Goal: Information Seeking & Learning: Check status

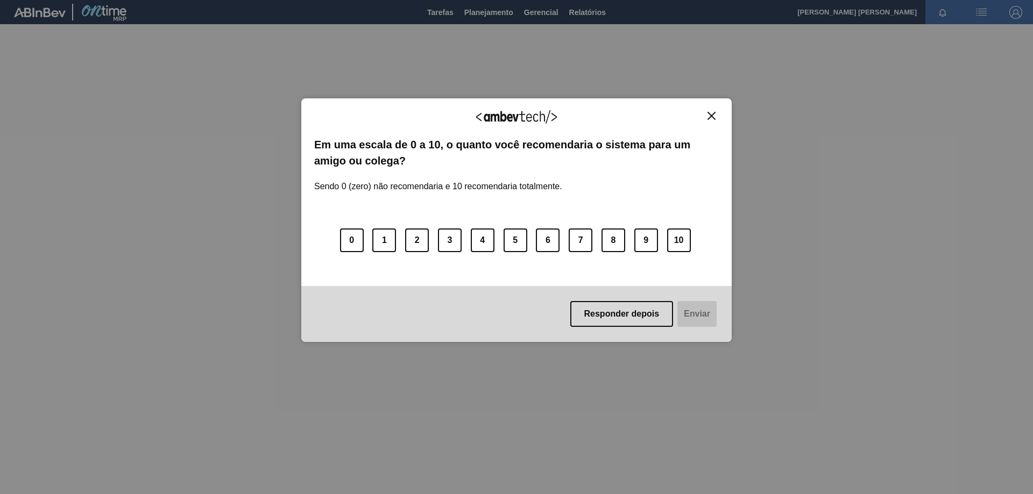
click at [710, 119] on img "Close" at bounding box center [712, 116] width 8 height 8
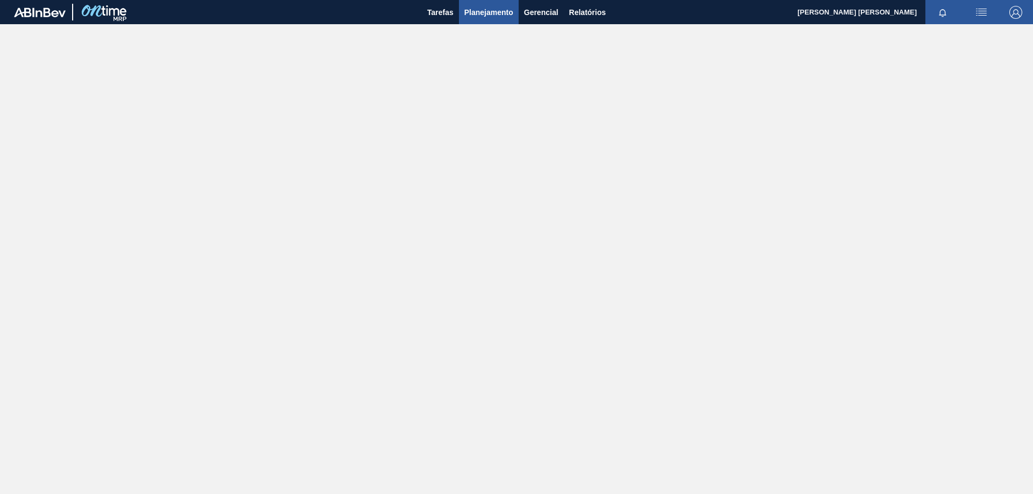
click at [491, 14] on span "Planejamento" at bounding box center [488, 12] width 49 height 13
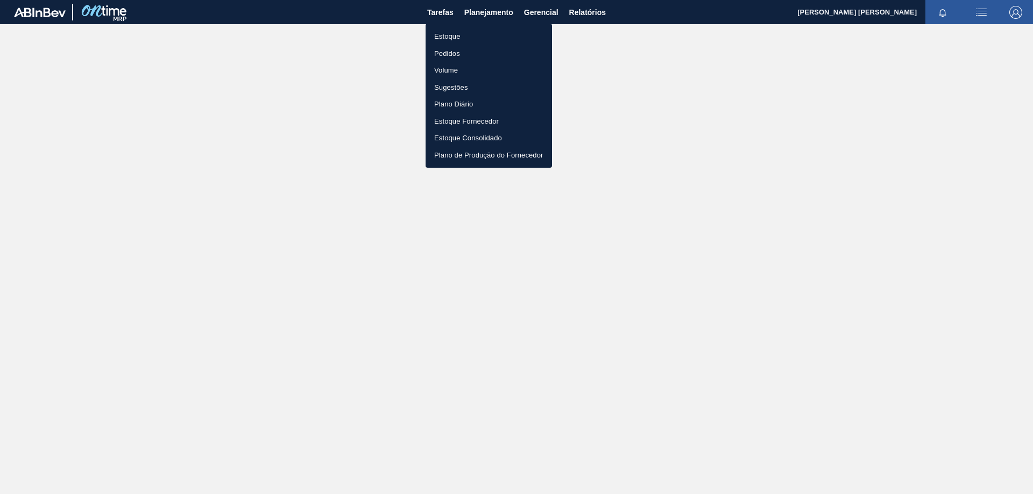
click at [464, 34] on li "Estoque" at bounding box center [489, 36] width 126 height 17
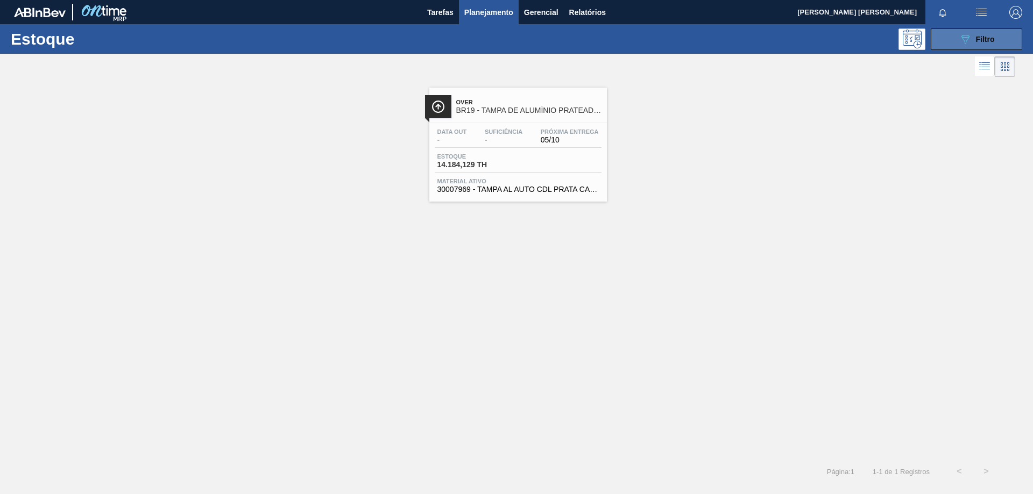
click at [937, 46] on button "089F7B8B-B2A5-4AFE-B5C0-19BA573D28AC Filtro" at bounding box center [976, 40] width 91 height 22
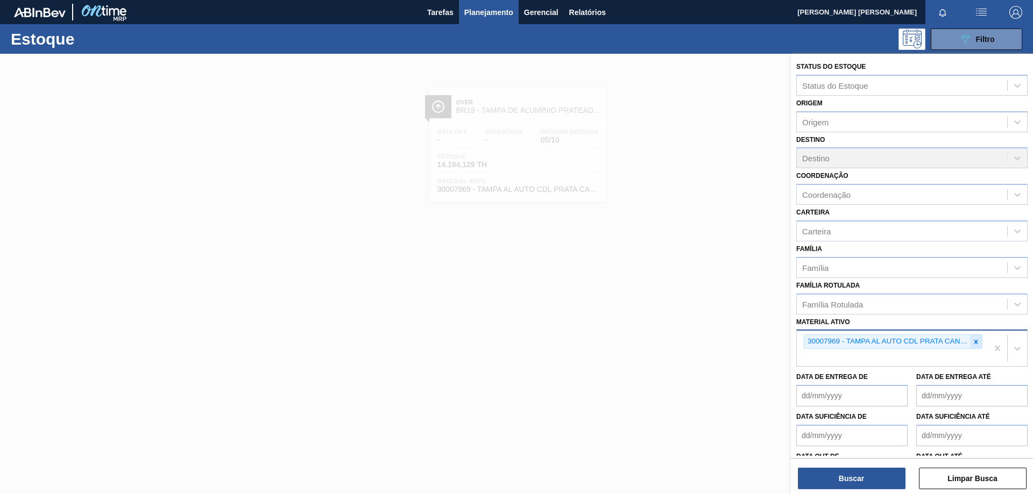
drag, startPoint x: 973, startPoint y: 341, endPoint x: 957, endPoint y: 353, distance: 20.8
click at [974, 341] on icon at bounding box center [976, 342] width 4 height 4
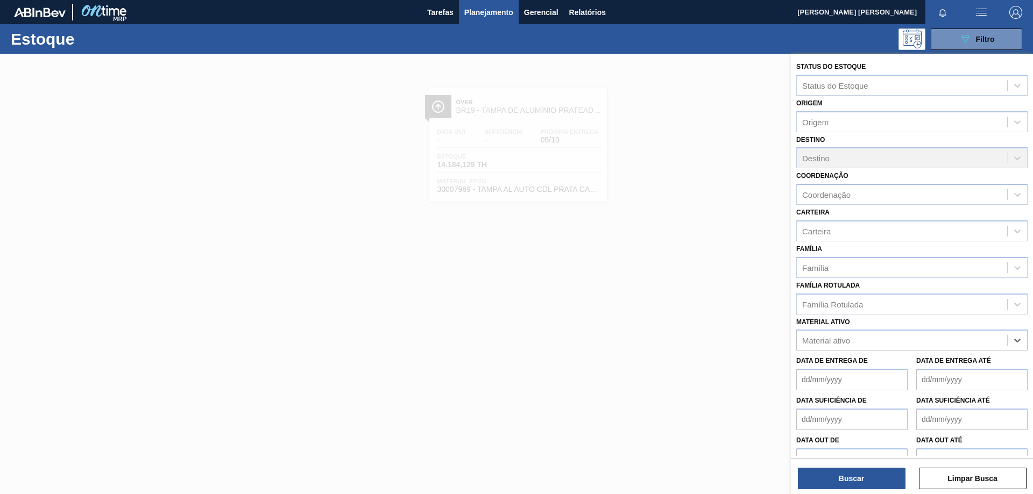
paste ativo "30012834"
type ativo "30012834"
click at [896, 370] on div "30012834 - CX. CART. SPATEN SLK 473ML C12 429" at bounding box center [911, 367] width 231 height 20
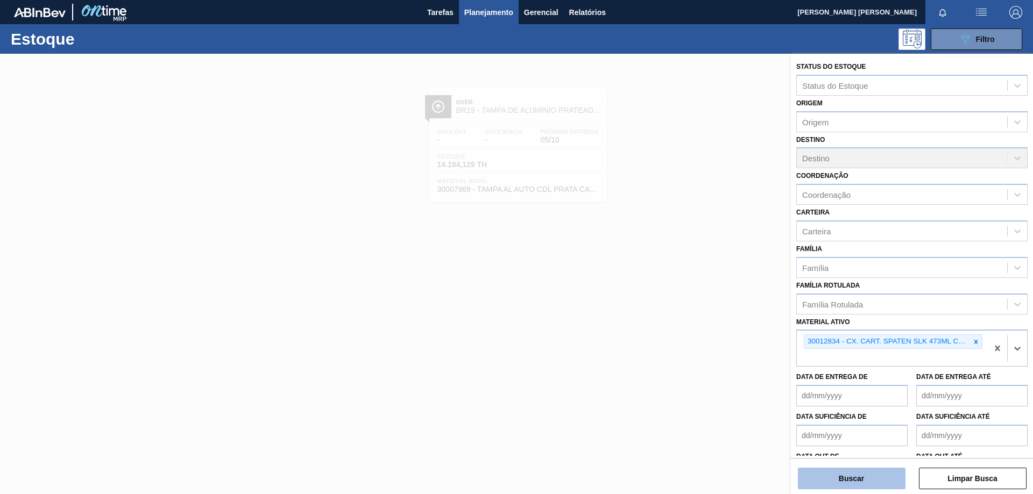
click at [851, 473] on button "Buscar" at bounding box center [852, 479] width 108 height 22
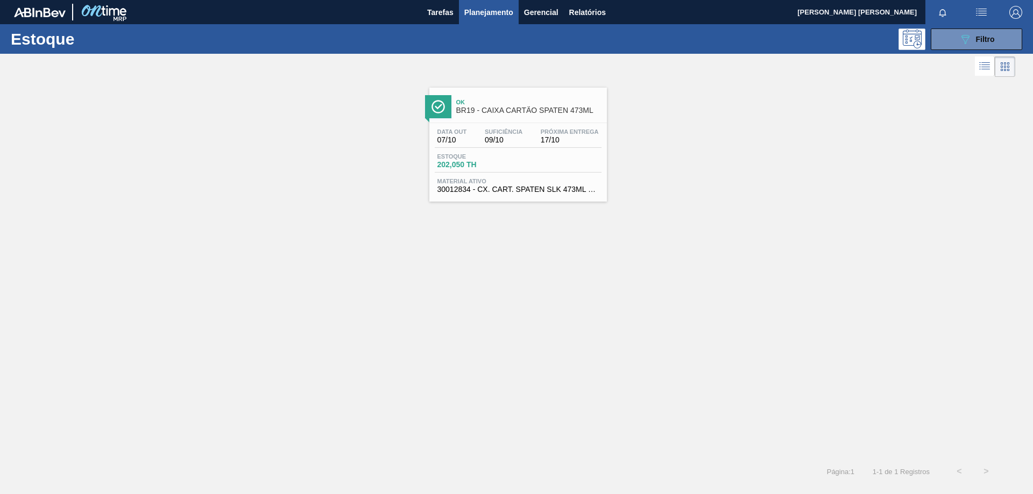
click at [457, 163] on span "202,050 TH" at bounding box center [474, 165] width 75 height 8
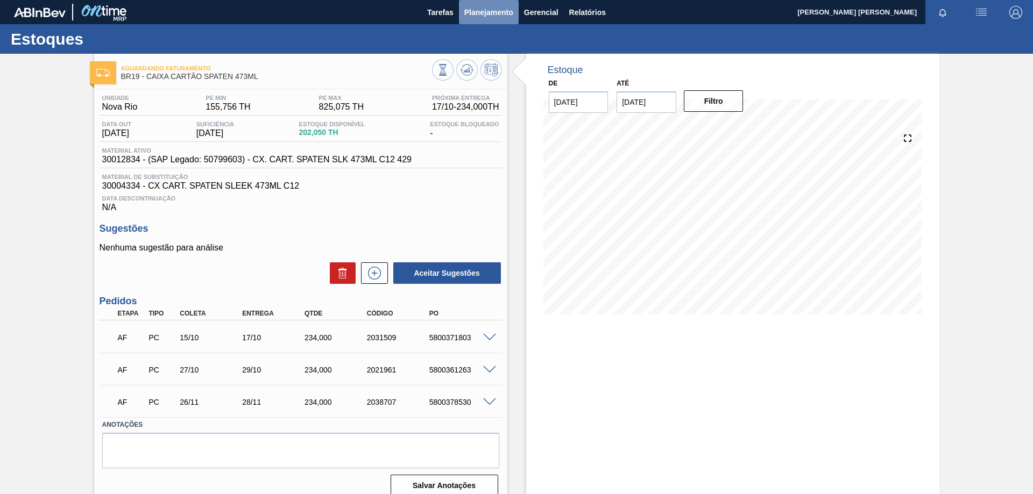
click at [480, 5] on button "Planejamento" at bounding box center [489, 12] width 60 height 24
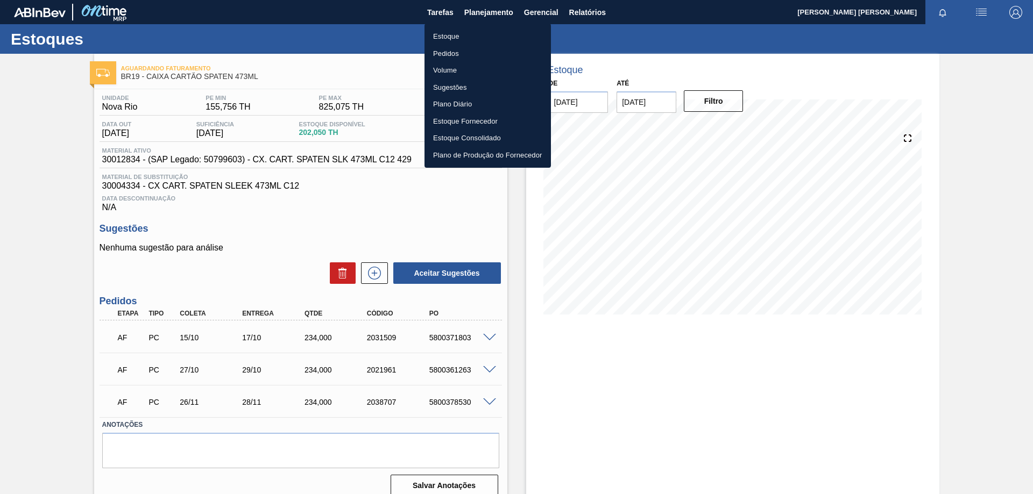
click at [454, 34] on li "Estoque" at bounding box center [488, 36] width 126 height 17
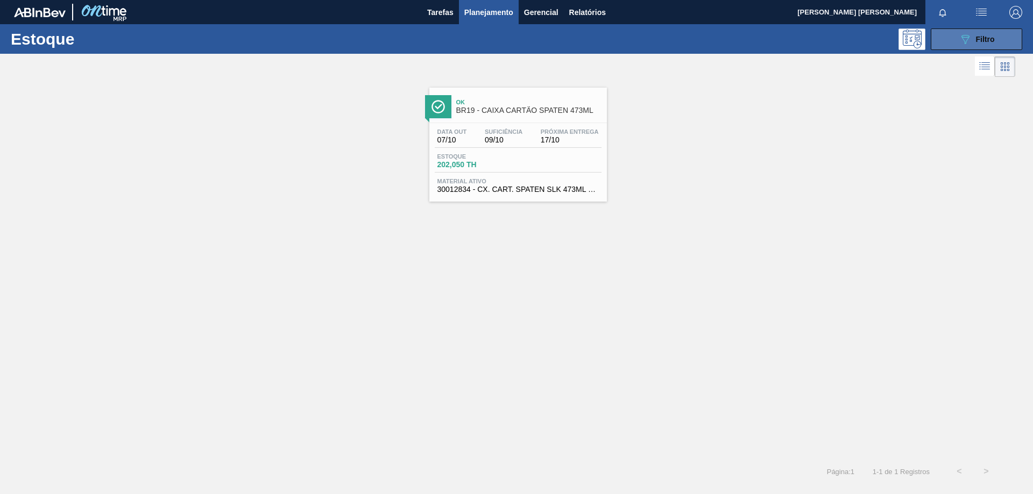
click at [993, 37] on span "Filtro" at bounding box center [985, 39] width 19 height 9
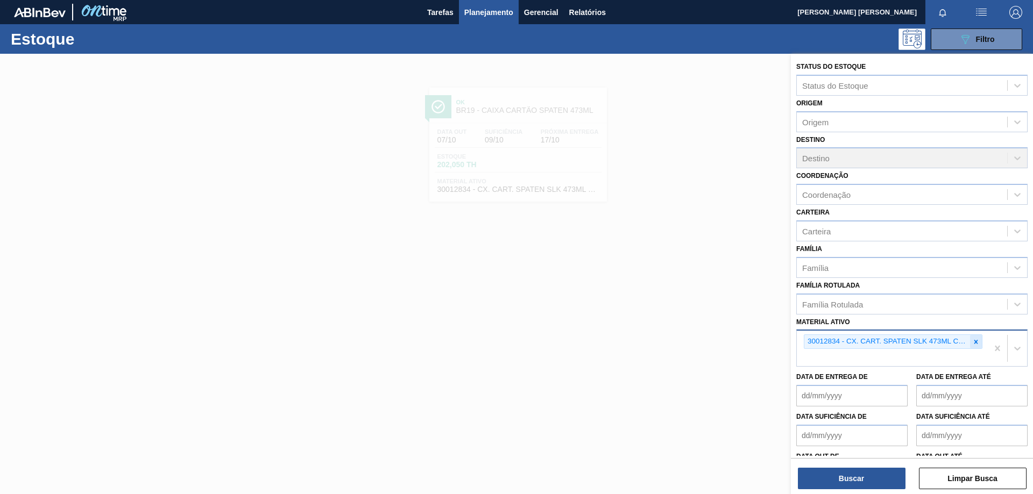
click at [973, 342] on icon at bounding box center [976, 342] width 8 height 8
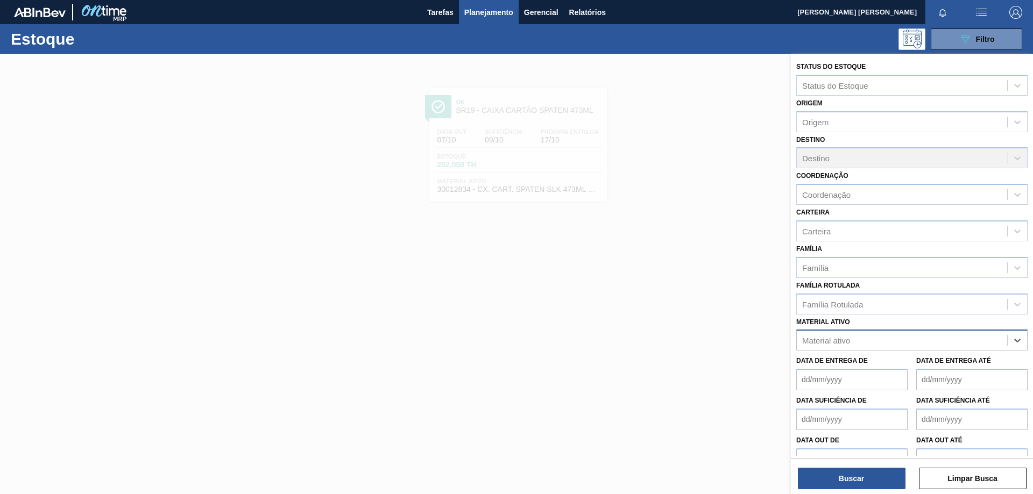
paste ativo "30033934"
type ativo "30033934"
click at [872, 362] on div "30033934 - ROLHA MET BRAH QR CODE 021CX105" at bounding box center [911, 367] width 231 height 20
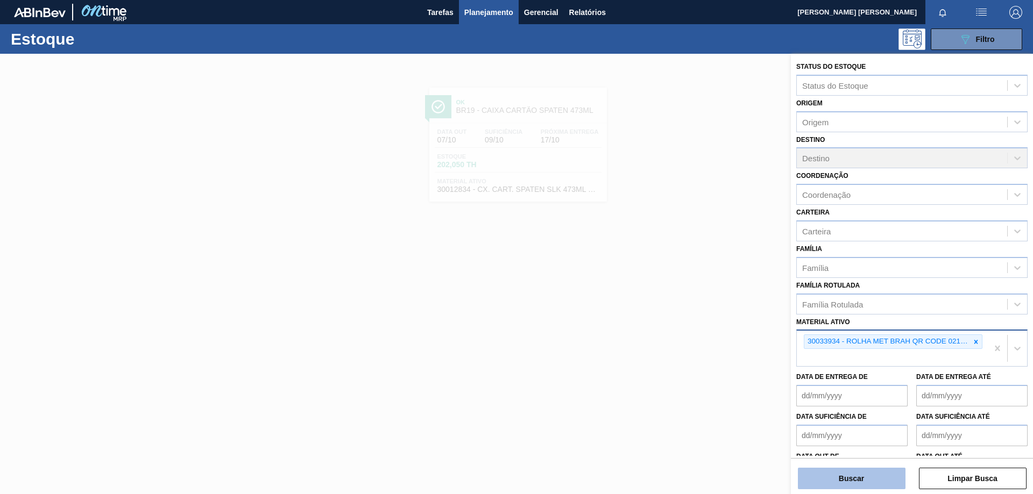
click at [855, 471] on button "Buscar" at bounding box center [852, 479] width 108 height 22
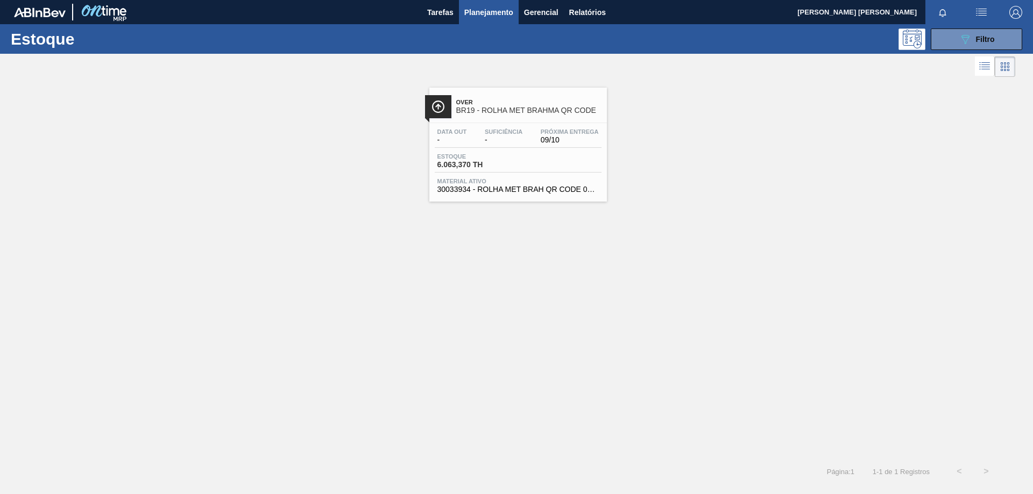
click at [526, 146] on div "Data out - Suficiência - Próxima Entrega 09/10" at bounding box center [518, 138] width 167 height 19
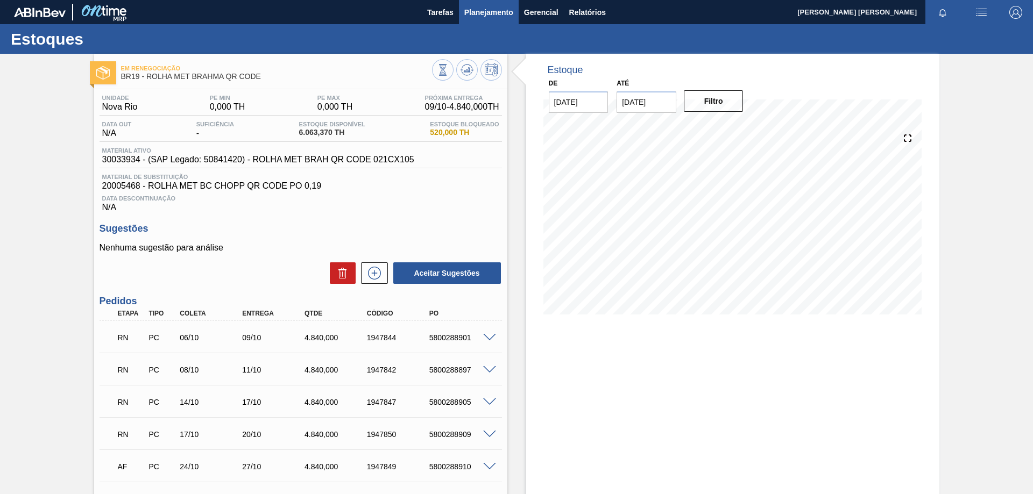
click at [494, 18] on span "Planejamento" at bounding box center [488, 12] width 49 height 13
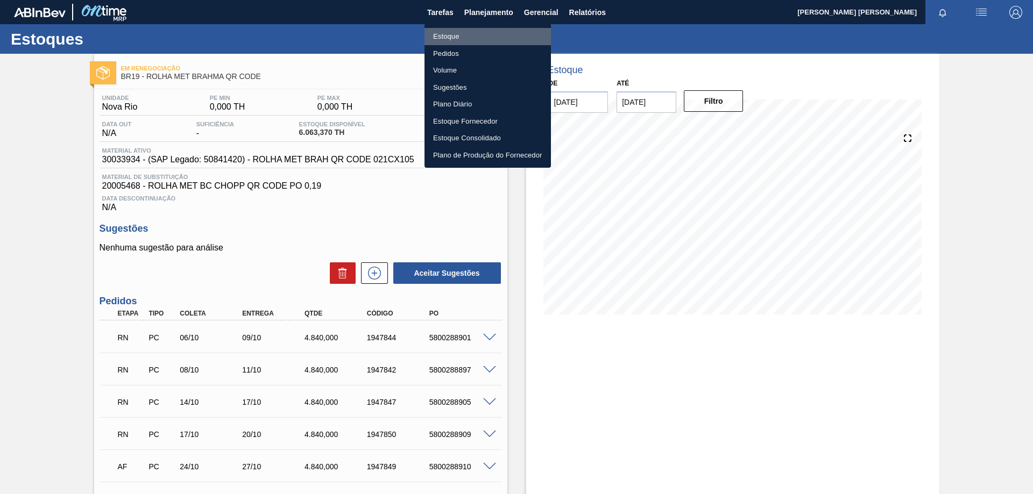
click at [456, 38] on li "Estoque" at bounding box center [488, 36] width 126 height 17
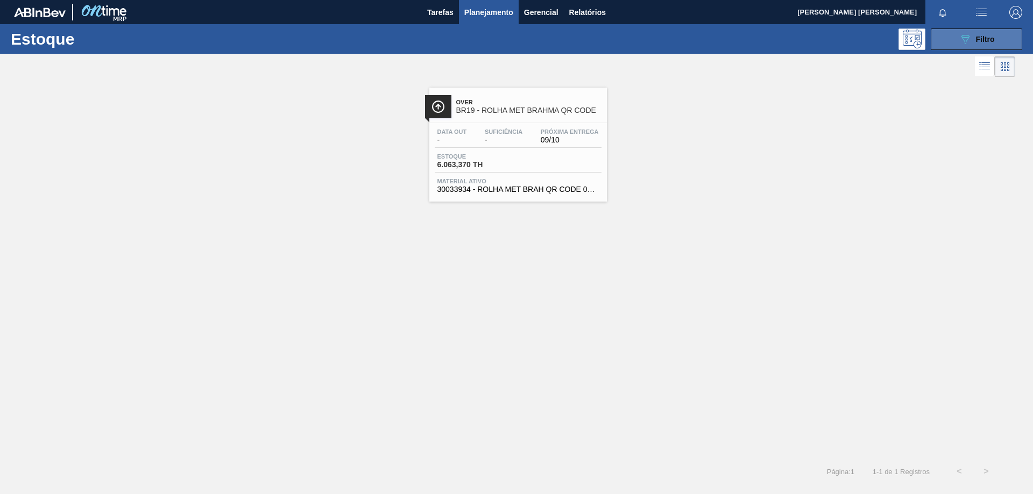
click at [956, 39] on button "089F7B8B-B2A5-4AFE-B5C0-19BA573D28AC Filtro" at bounding box center [976, 40] width 91 height 22
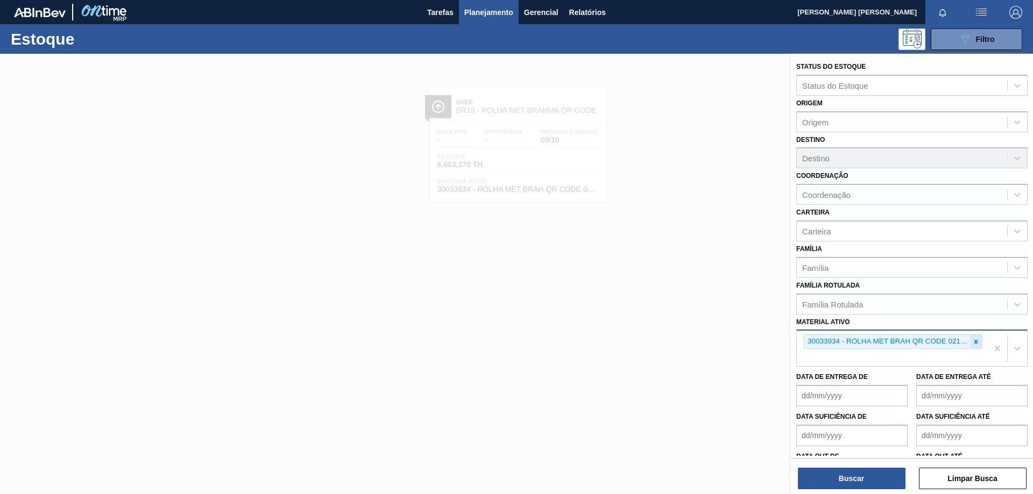
click at [972, 344] on icon at bounding box center [976, 342] width 8 height 8
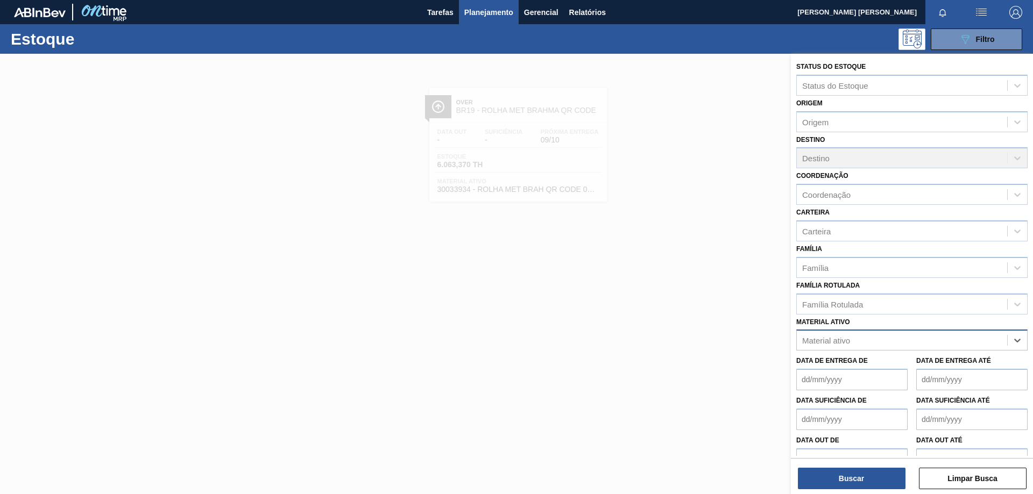
paste ativo "30007969"
type ativo "30007969"
click at [874, 366] on div "30007969 - TAMPA AL AUTO CDL PRATA CANPACK" at bounding box center [911, 367] width 231 height 20
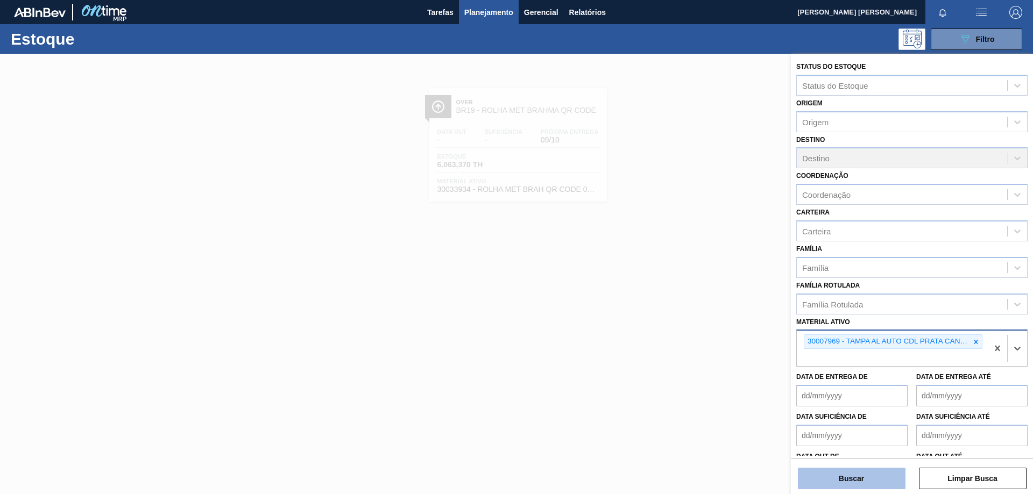
click at [838, 478] on button "Buscar" at bounding box center [852, 479] width 108 height 22
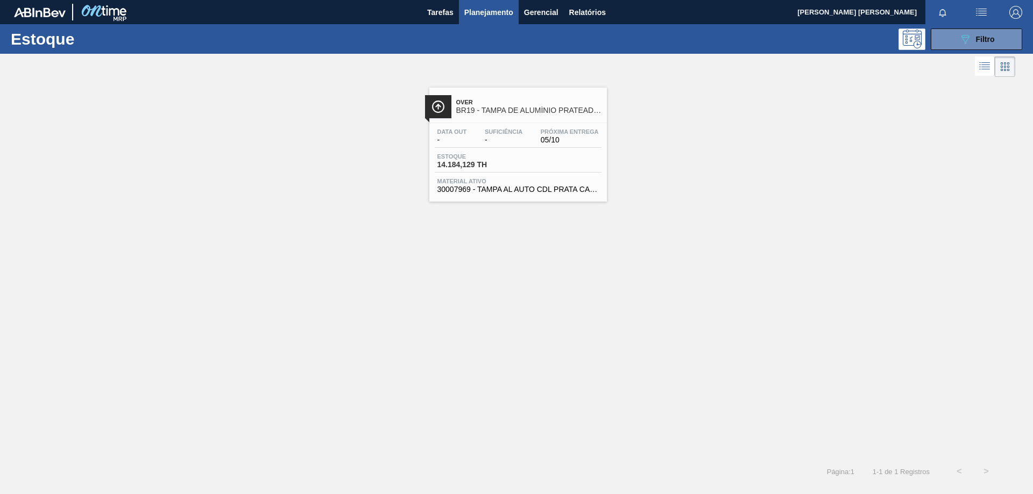
click at [496, 123] on div at bounding box center [518, 123] width 160 height 1
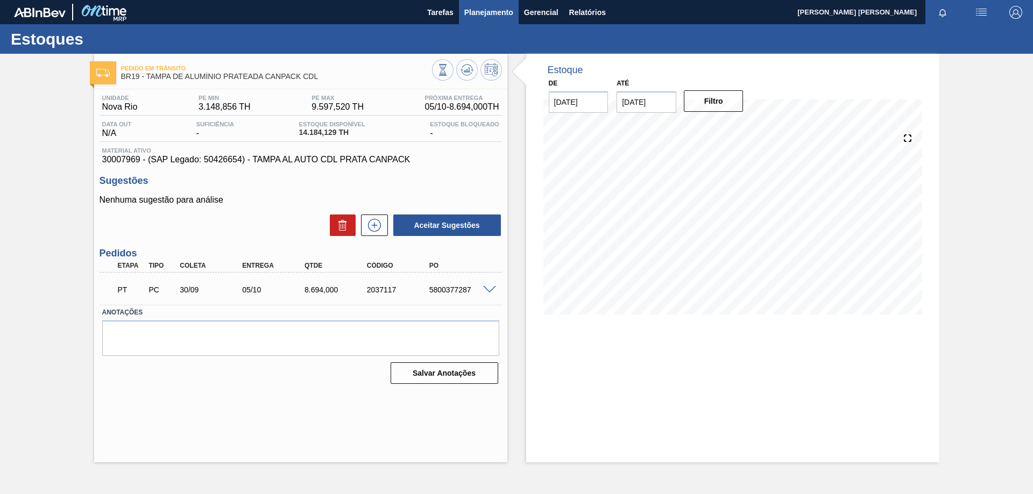
click at [475, 13] on span "Planejamento" at bounding box center [488, 12] width 49 height 13
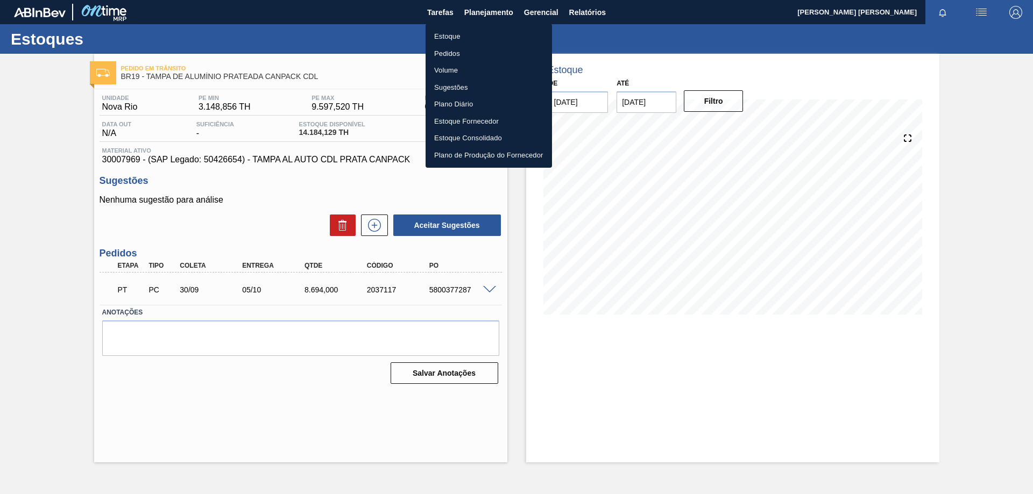
click at [461, 32] on li "Estoque" at bounding box center [489, 36] width 126 height 17
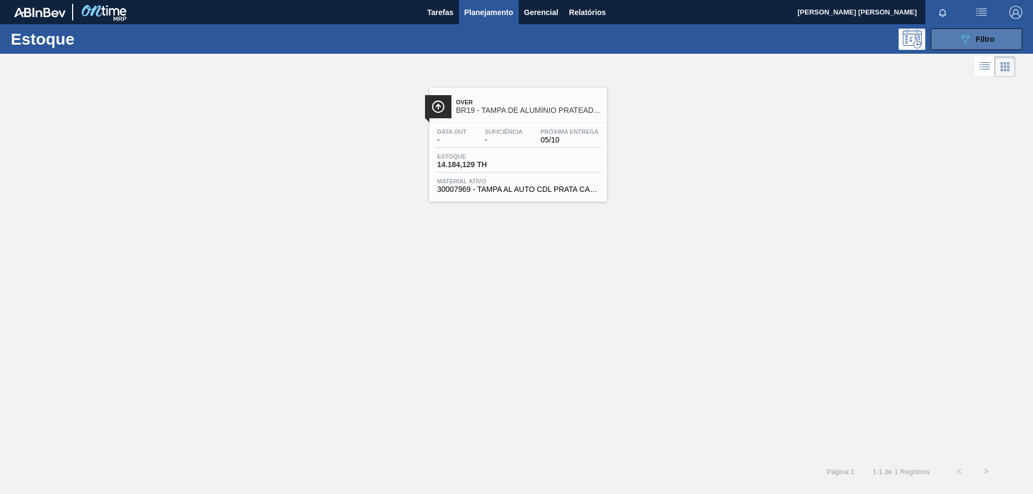
click at [970, 40] on icon "089F7B8B-B2A5-4AFE-B5C0-19BA573D28AC" at bounding box center [965, 39] width 13 height 13
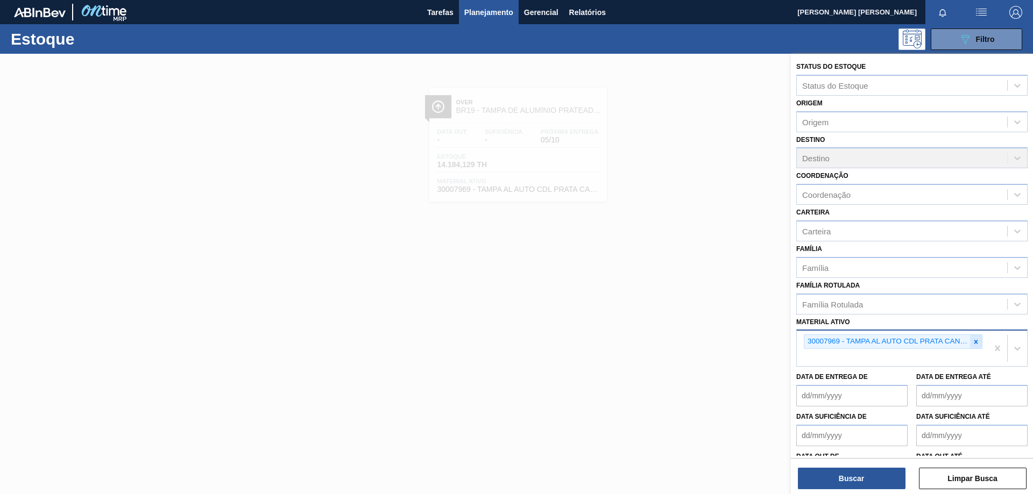
click at [974, 345] on icon at bounding box center [976, 342] width 8 height 8
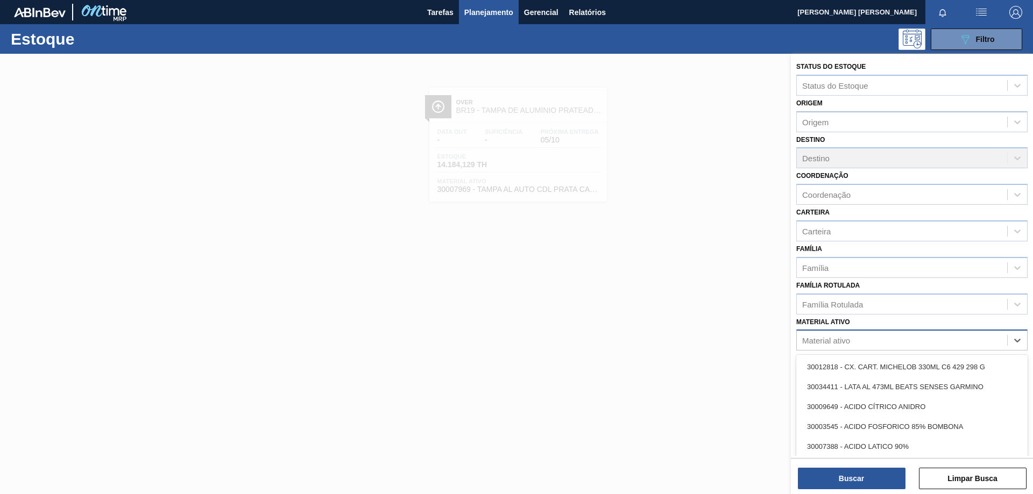
click at [931, 345] on div "Material ativo" at bounding box center [902, 341] width 210 height 16
click at [901, 364] on div "30012818 - CX. CART. MICHELOB 330ML C6 429 298 G" at bounding box center [911, 367] width 231 height 20
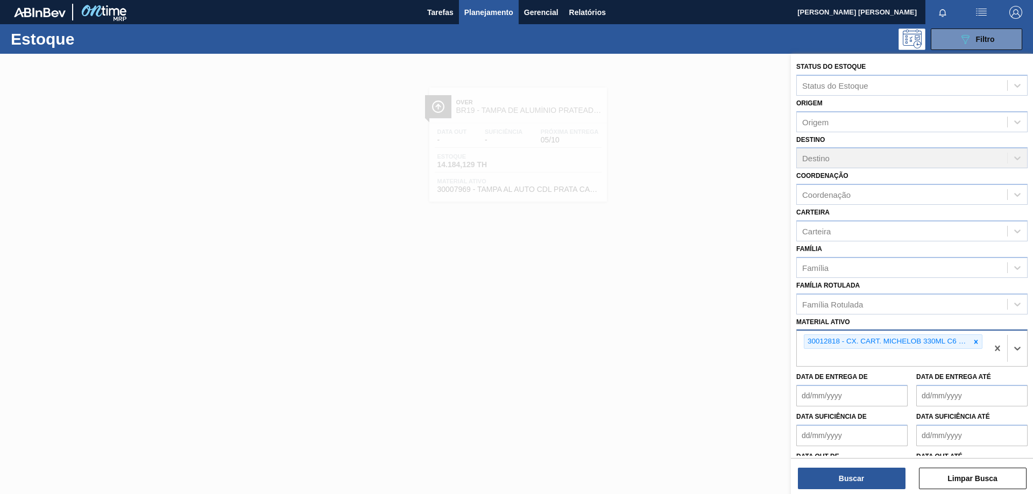
click at [972, 343] on icon at bounding box center [976, 342] width 8 height 8
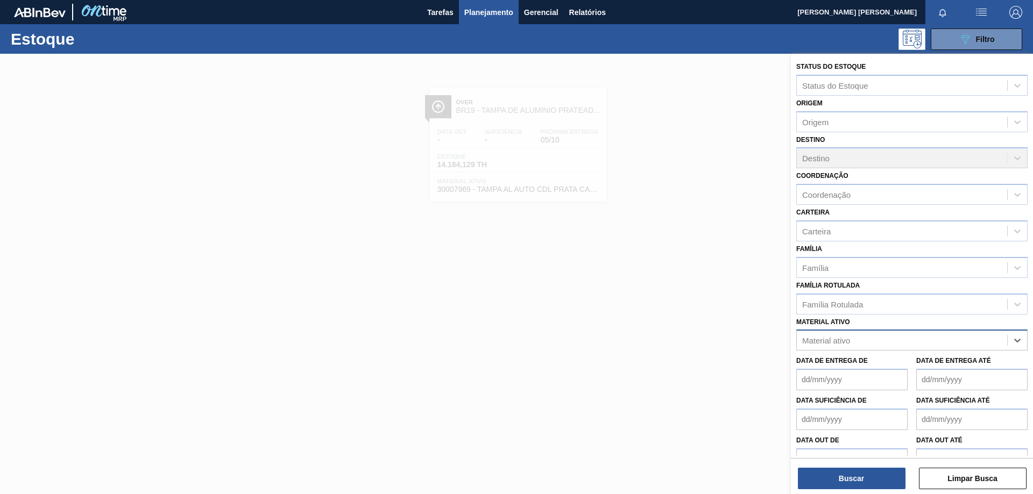
click at [921, 344] on div "Material ativo" at bounding box center [902, 341] width 210 height 16
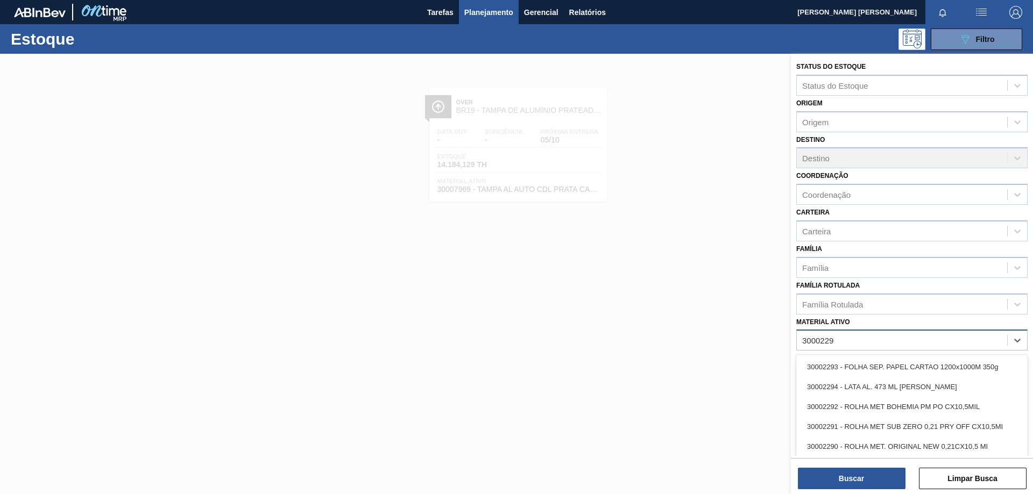
type ativo "30002293"
click at [890, 367] on div "30002293 - FOLHA SEP. PAPEL CARTAO 1200x1000M 350g" at bounding box center [911, 367] width 231 height 20
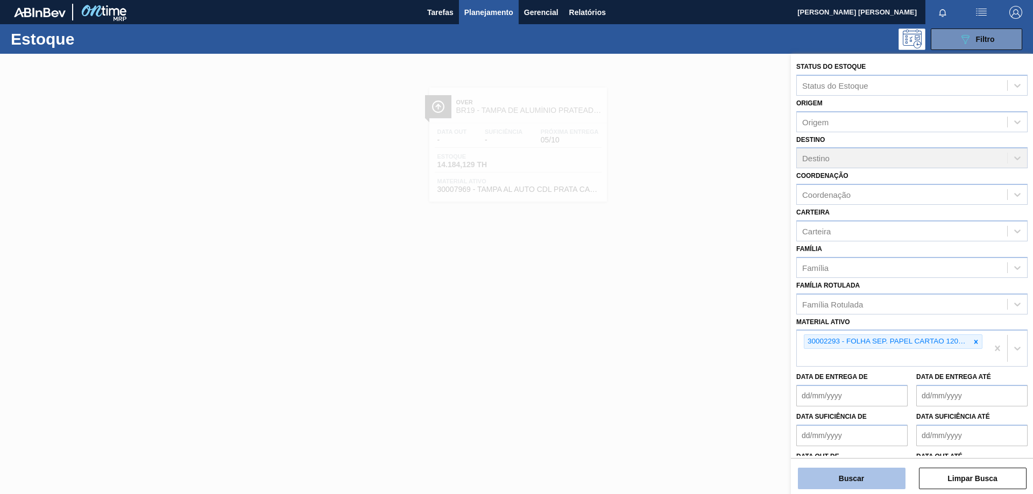
click at [866, 475] on button "Buscar" at bounding box center [852, 479] width 108 height 22
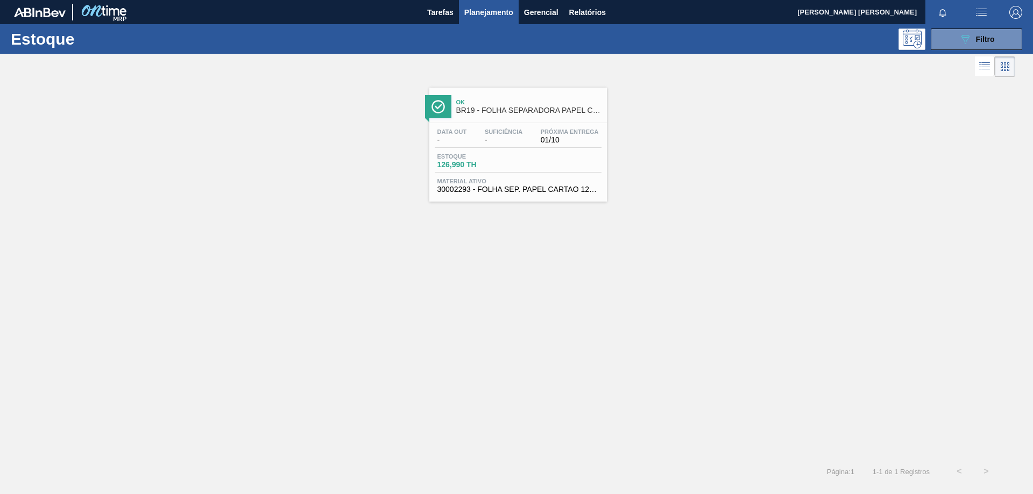
click at [449, 146] on div "Data out - Suficiência - Próxima Entrega 01/10" at bounding box center [518, 138] width 167 height 19
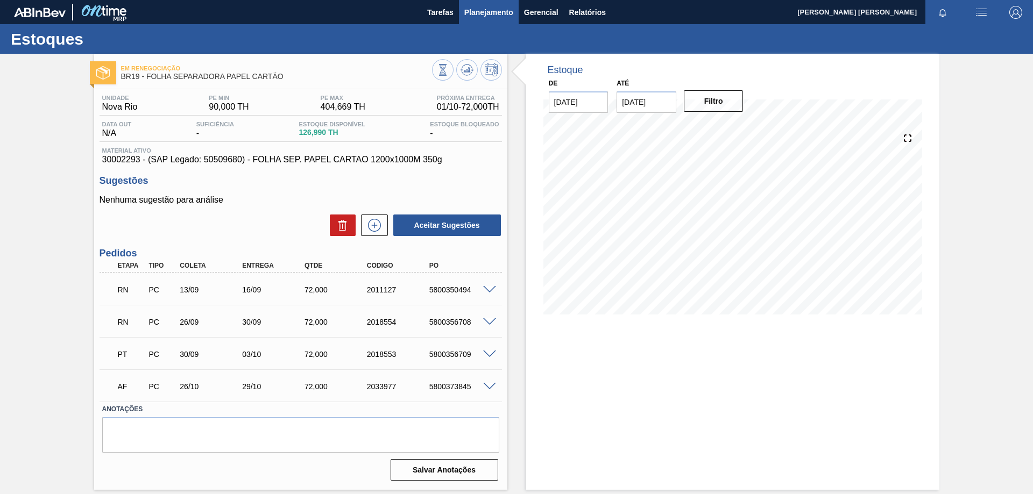
click at [492, 11] on span "Planejamento" at bounding box center [488, 12] width 49 height 13
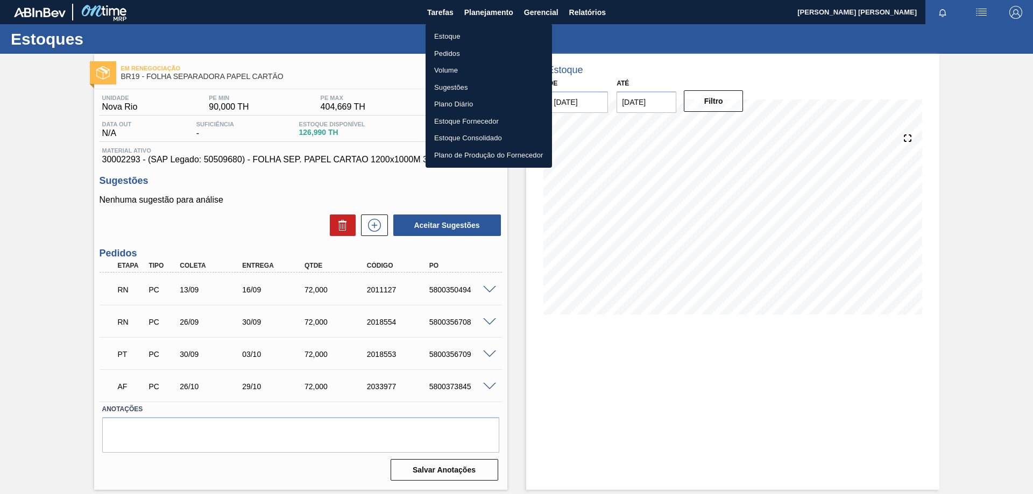
click at [458, 39] on li "Estoque" at bounding box center [489, 36] width 126 height 17
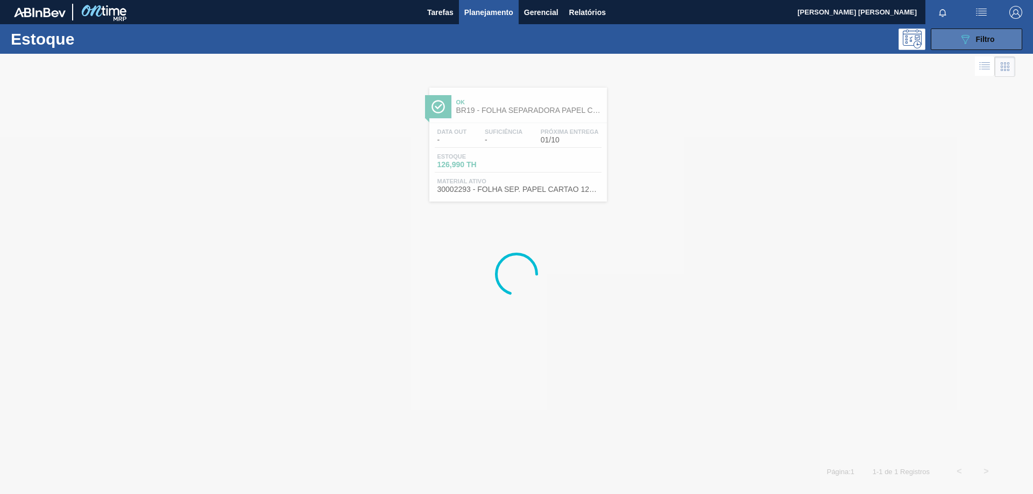
click at [952, 37] on button "089F7B8B-B2A5-4AFE-B5C0-19BA573D28AC Filtro" at bounding box center [976, 40] width 91 height 22
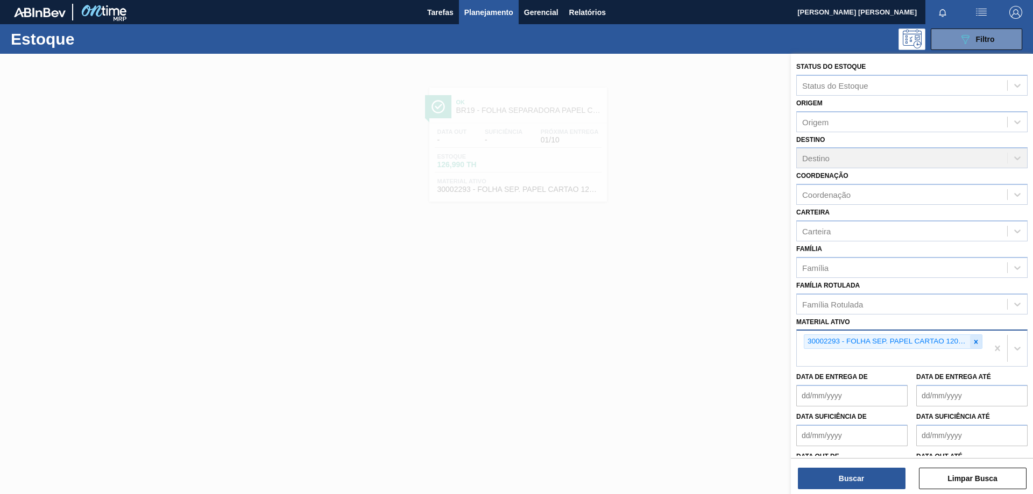
click at [976, 343] on icon at bounding box center [976, 342] width 4 height 4
paste ativo "30003371"
type ativo "30003371"
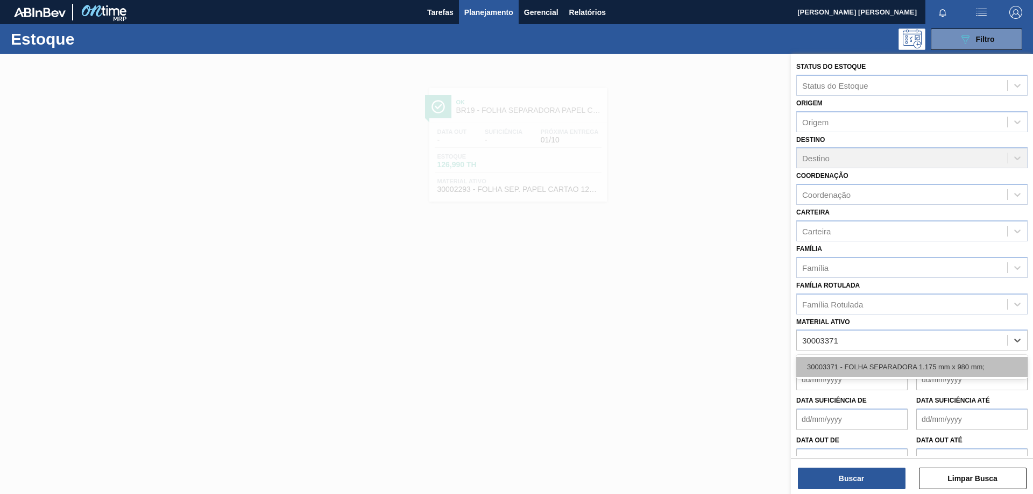
click at [921, 367] on div "30003371 - FOLHA SEPARADORA 1.175 mm x 980 mm;" at bounding box center [911, 367] width 231 height 20
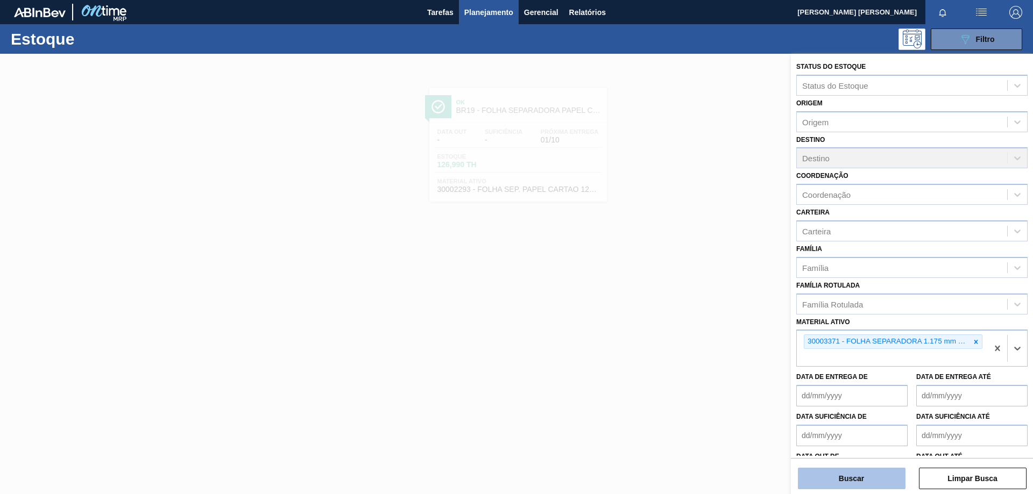
click at [874, 482] on button "Buscar" at bounding box center [852, 479] width 108 height 22
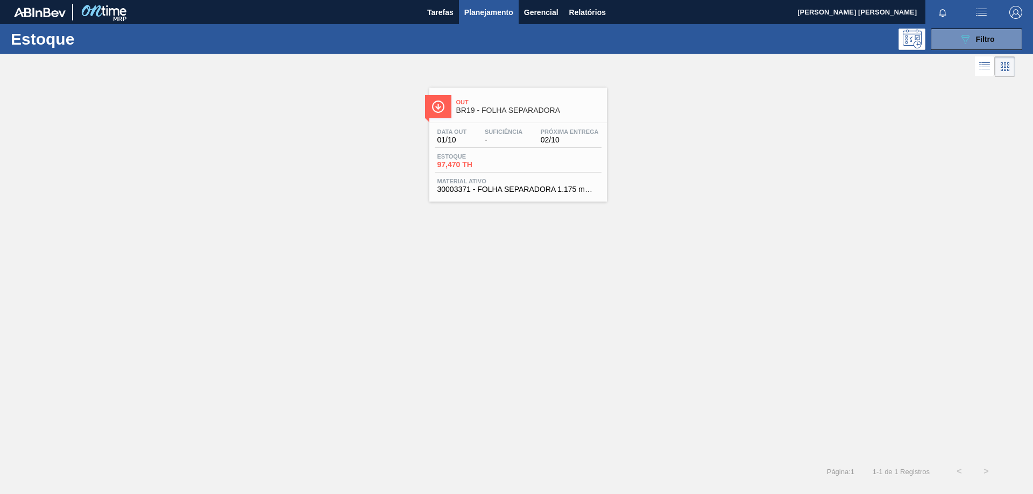
click at [468, 110] on span "BR19 - FOLHA SEPARADORA" at bounding box center [528, 111] width 145 height 8
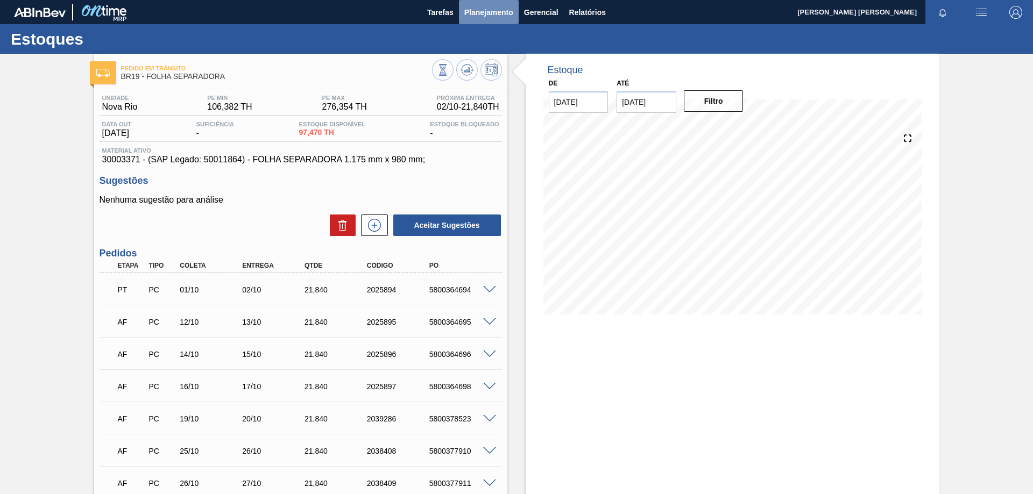
click at [508, 16] on span "Planejamento" at bounding box center [488, 12] width 49 height 13
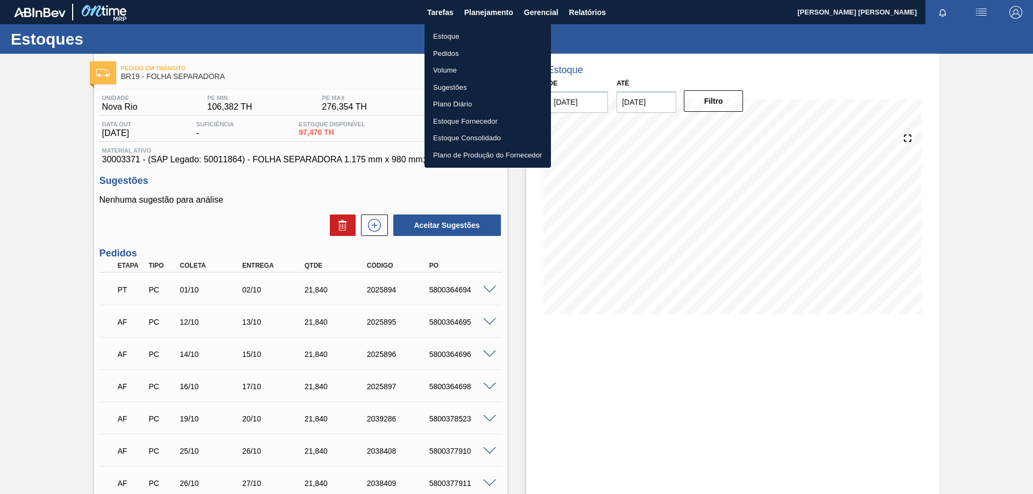
click at [448, 36] on li "Estoque" at bounding box center [488, 36] width 126 height 17
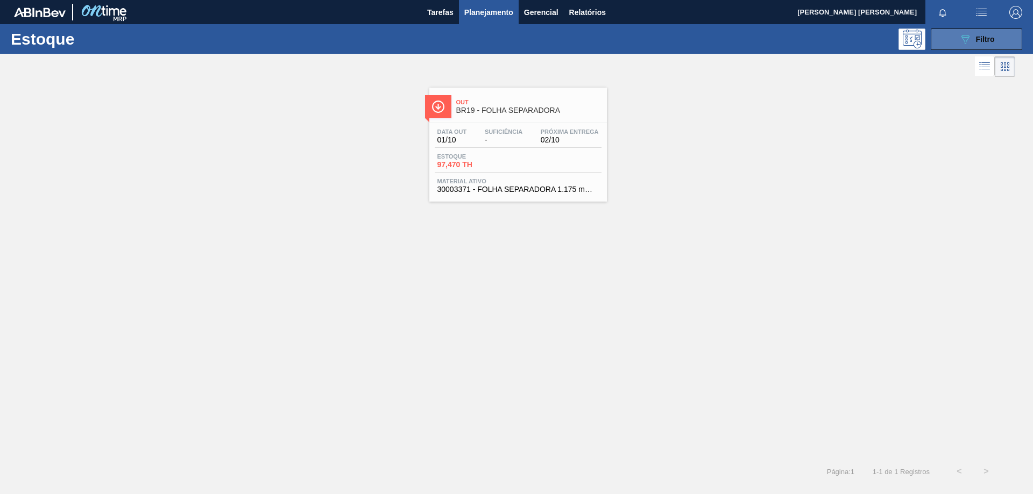
click at [990, 44] on div "089F7B8B-B2A5-4AFE-B5C0-19BA573D28AC Filtro" at bounding box center [977, 39] width 36 height 13
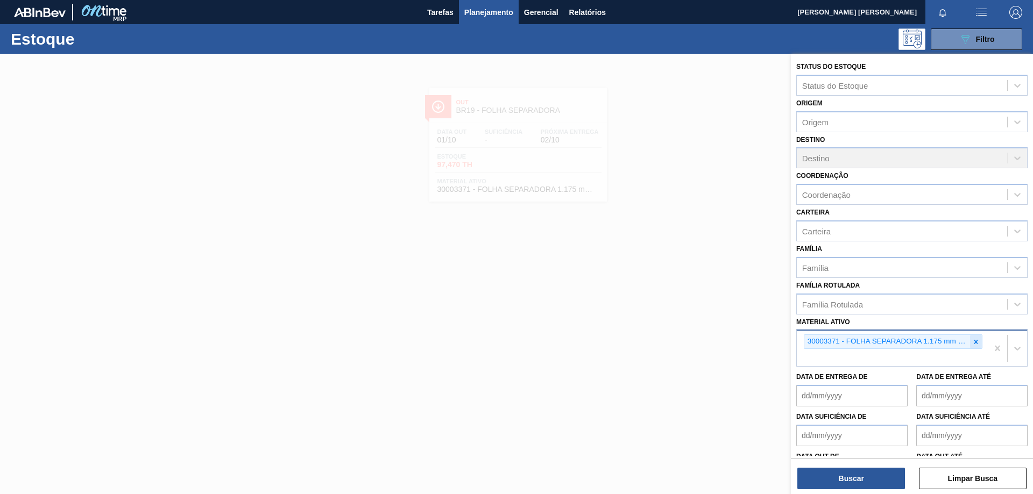
click at [975, 341] on icon at bounding box center [976, 342] width 4 height 4
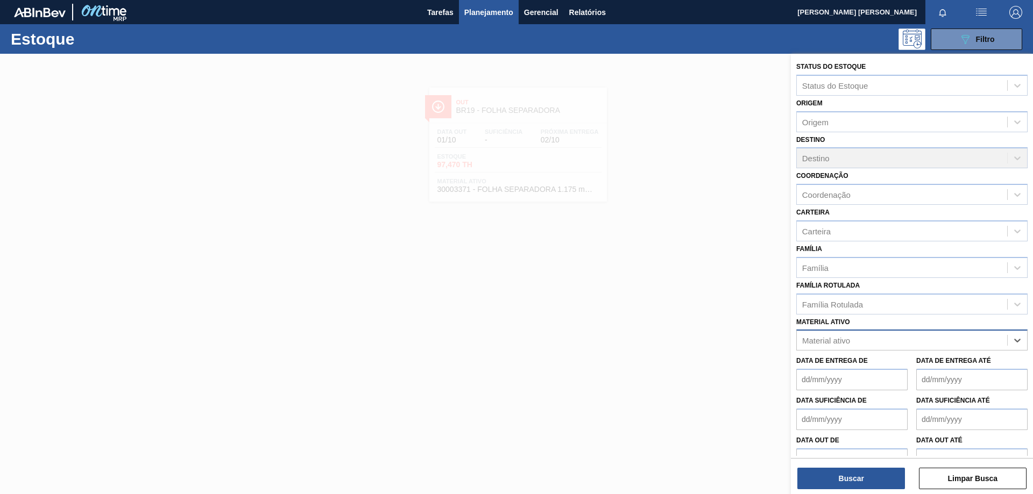
paste ativo "30003606"
type ativo "30003606"
click at [917, 367] on div "30003606 - PALETE DESCART;1,00 M;1,20 M;0,14 M;.;MA" at bounding box center [911, 367] width 231 height 20
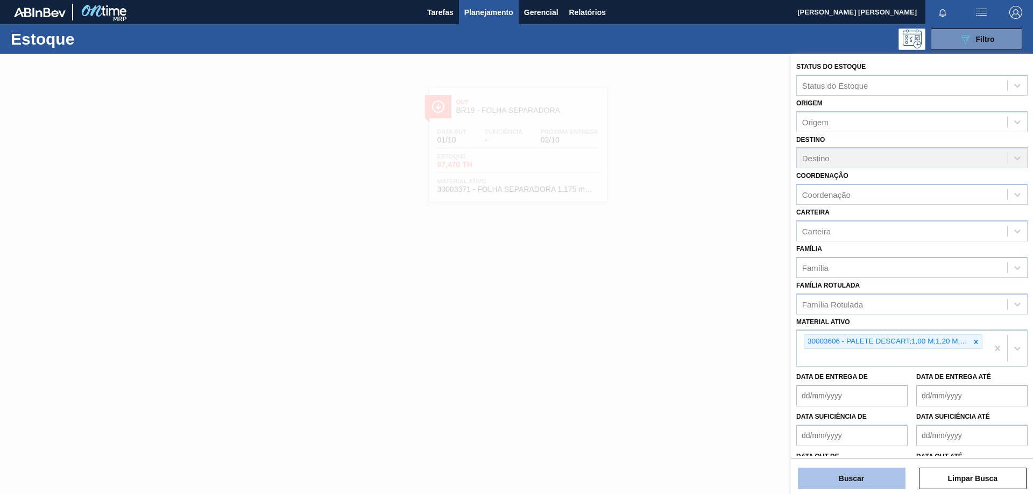
click at [869, 474] on button "Buscar" at bounding box center [852, 479] width 108 height 22
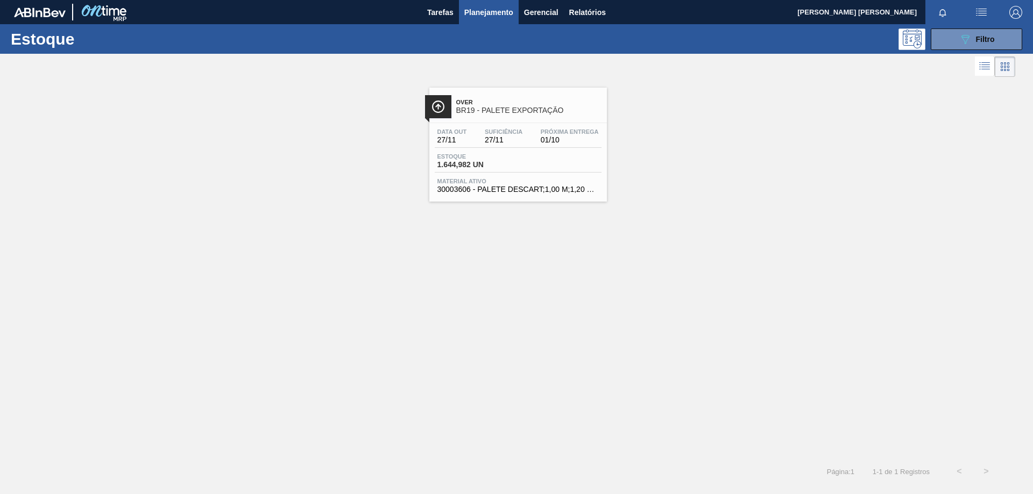
click at [481, 128] on div "Data out 27/11 Suficiência 27/11 Próxima Entrega 01/10 Estoque 1.644,982 UN Mat…" at bounding box center [518, 159] width 178 height 73
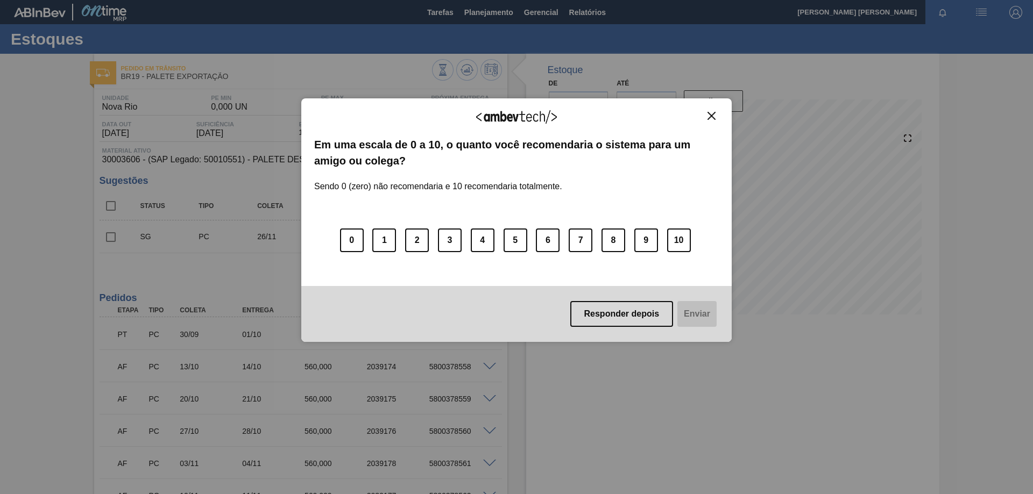
click at [707, 117] on button "Close" at bounding box center [711, 115] width 15 height 9
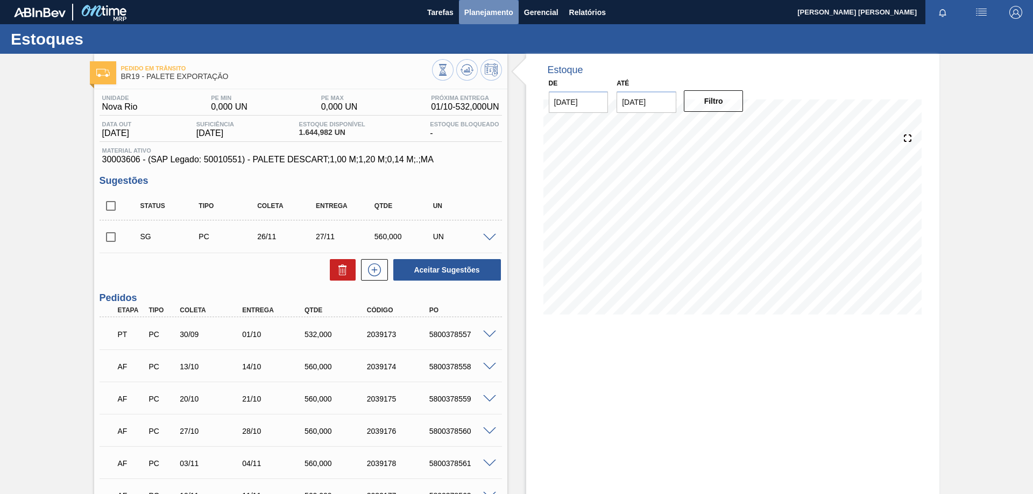
click at [496, 10] on span "Planejamento" at bounding box center [488, 12] width 49 height 13
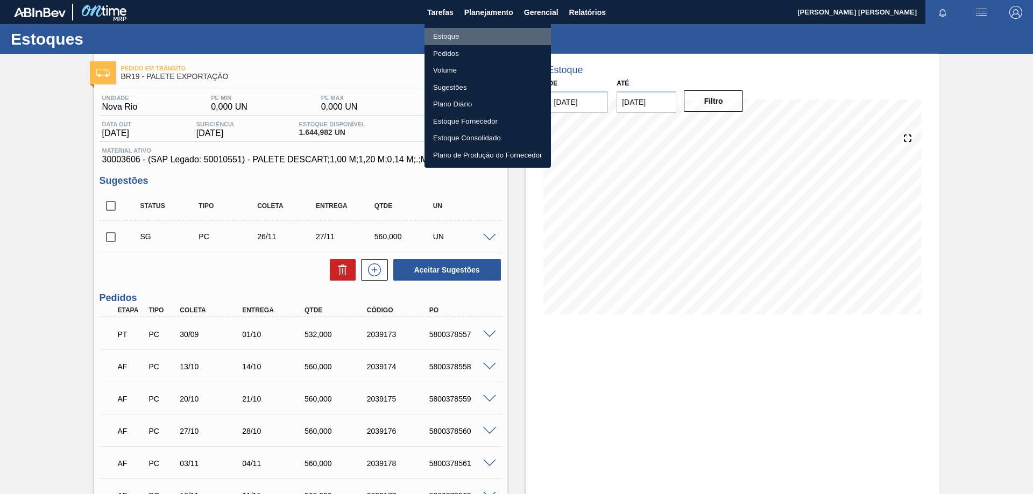
click at [450, 36] on li "Estoque" at bounding box center [488, 36] width 126 height 17
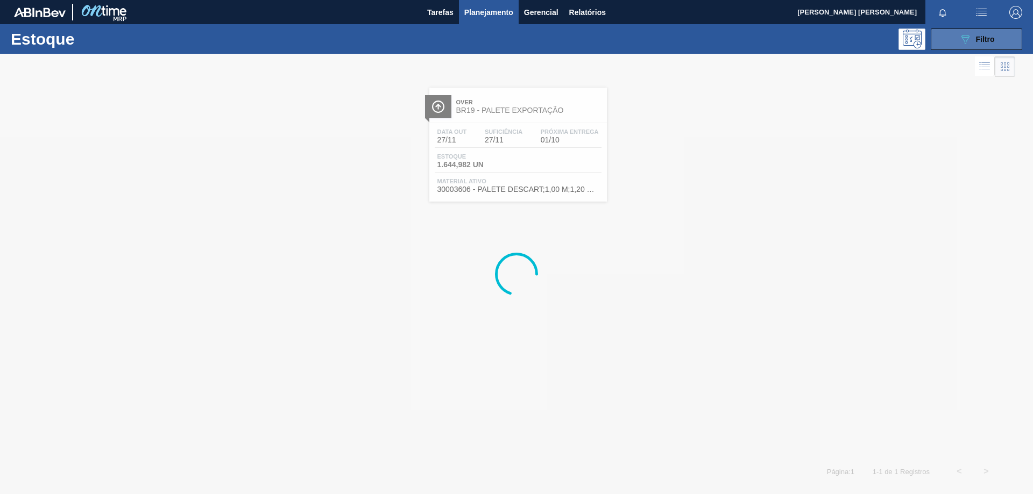
click at [957, 41] on button "089F7B8B-B2A5-4AFE-B5C0-19BA573D28AC Filtro" at bounding box center [976, 40] width 91 height 22
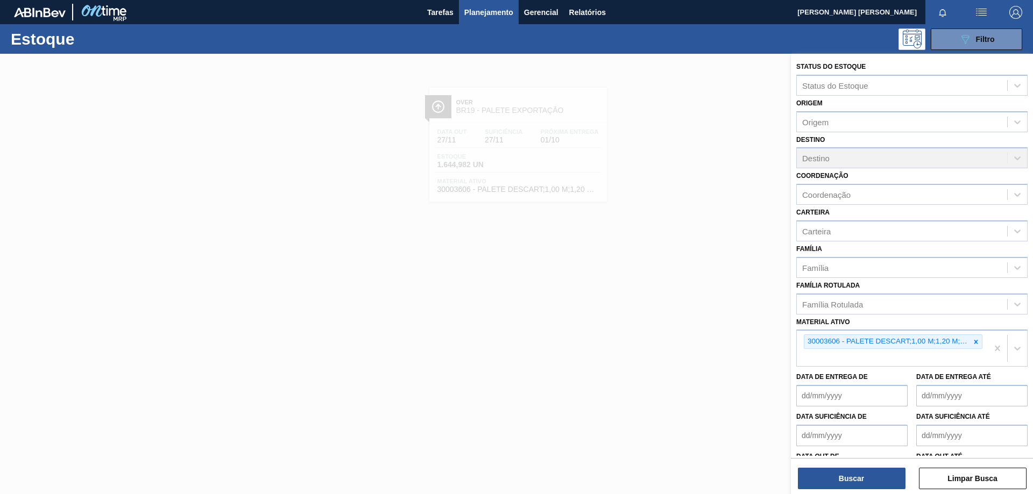
click at [973, 343] on icon at bounding box center [976, 342] width 8 height 8
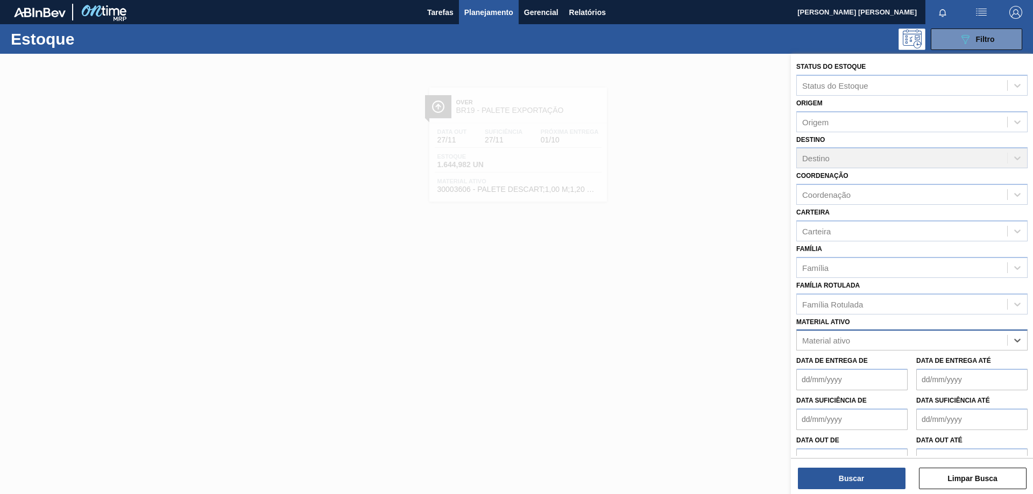
paste ativo "30033650"
type ativo "30033650"
click at [878, 371] on div "30033650 - CX CARTAO CORONA 330 C6 NIV24" at bounding box center [911, 367] width 231 height 20
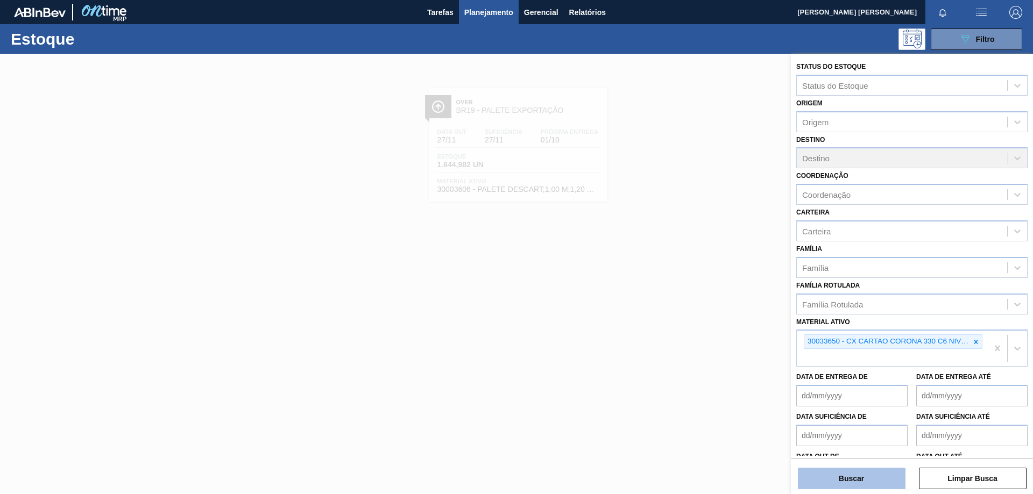
click at [854, 479] on button "Buscar" at bounding box center [852, 479] width 108 height 22
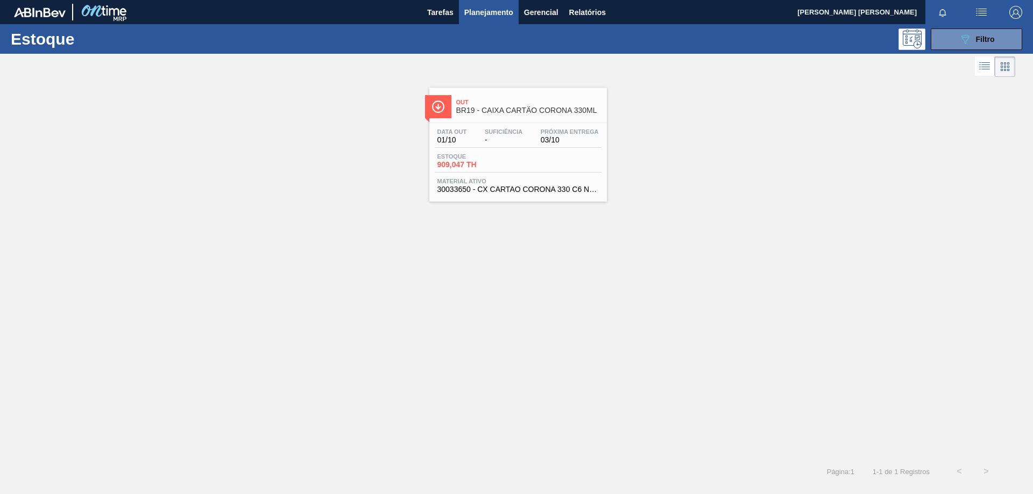
click at [502, 137] on span "-" at bounding box center [504, 140] width 38 height 8
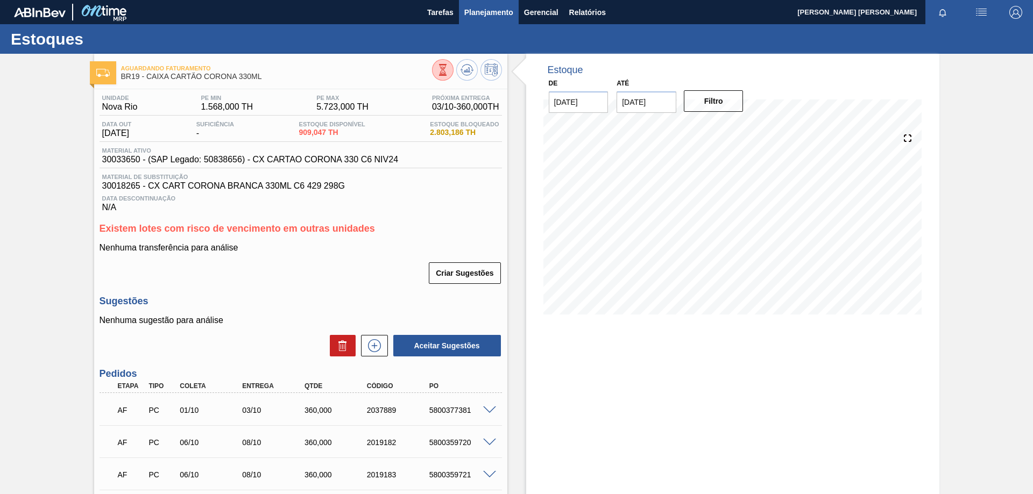
click at [490, 10] on span "Planejamento" at bounding box center [488, 12] width 49 height 13
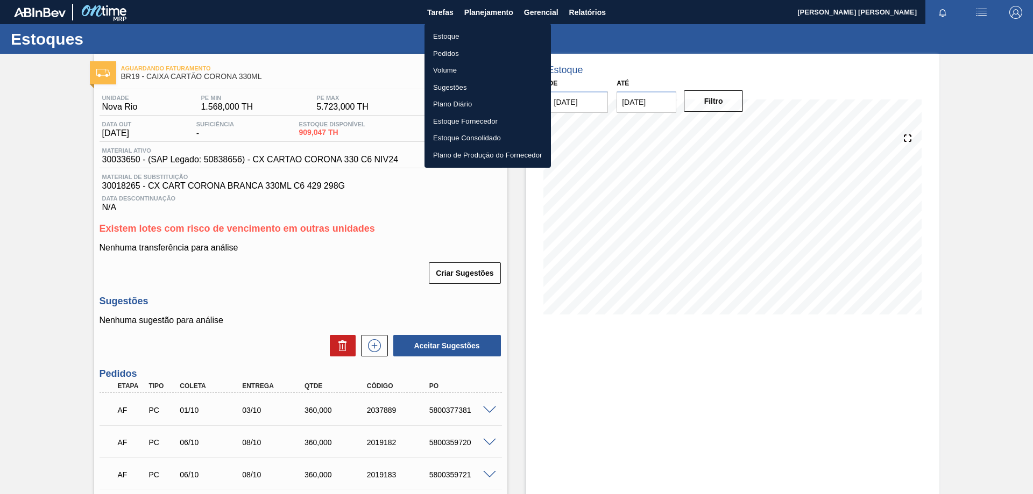
click at [456, 37] on li "Estoque" at bounding box center [488, 36] width 126 height 17
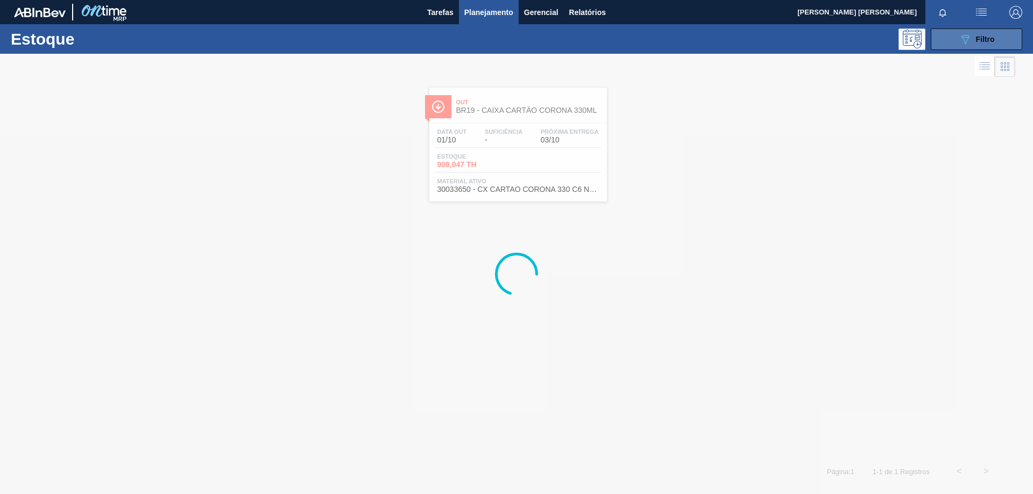
click at [967, 45] on icon "089F7B8B-B2A5-4AFE-B5C0-19BA573D28AC" at bounding box center [965, 39] width 13 height 13
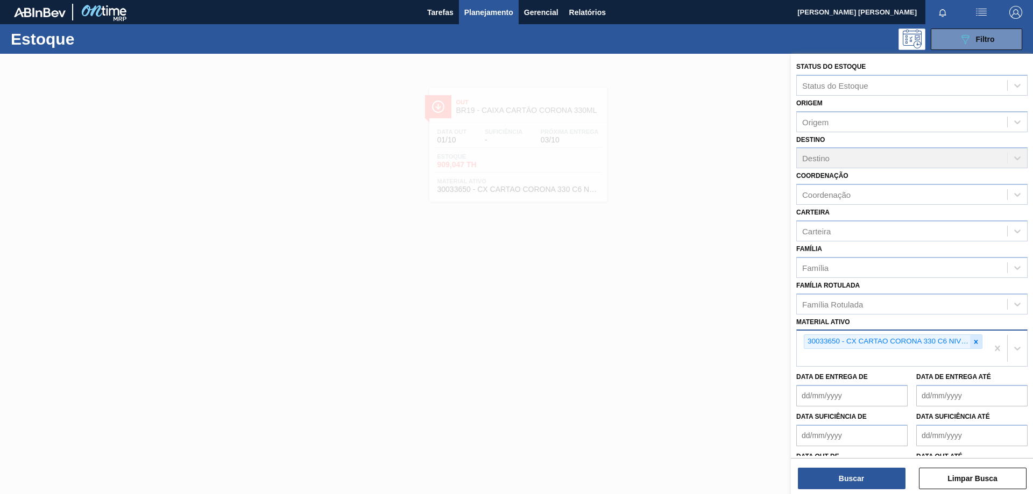
click at [974, 341] on icon at bounding box center [976, 342] width 8 height 8
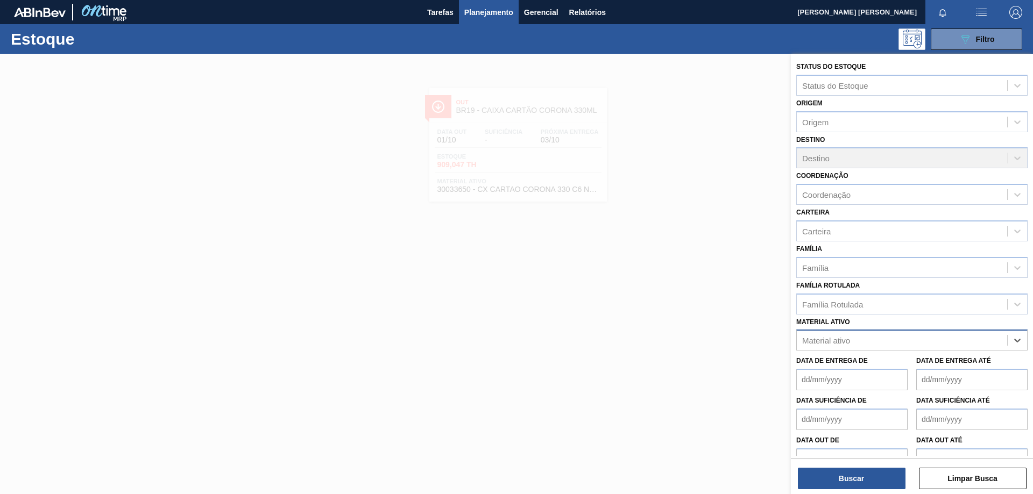
paste ativo "30003623"
type ativo "30003623"
click at [903, 364] on div "30003623 - FILME STRETCH;500 MM;23 MICRA;;HISTRETCH" at bounding box center [911, 367] width 231 height 20
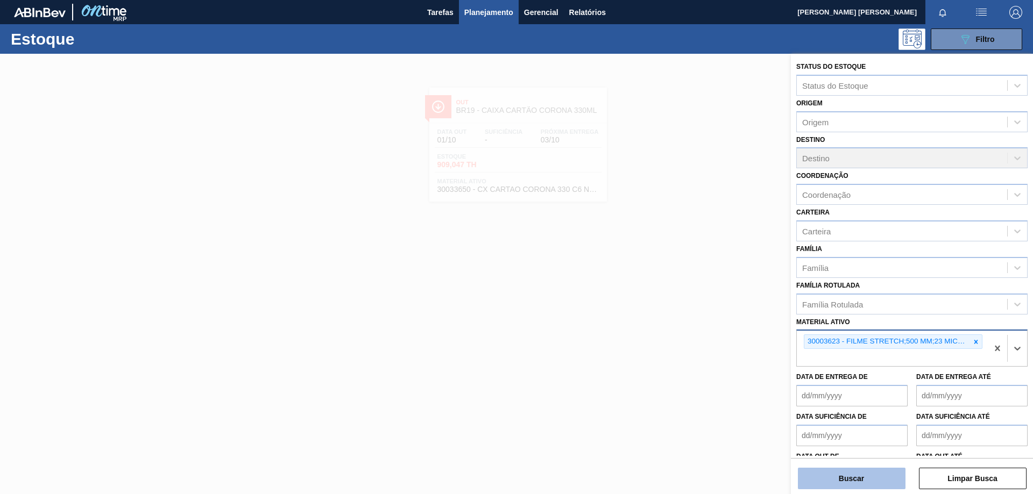
click at [858, 473] on button "Buscar" at bounding box center [852, 479] width 108 height 22
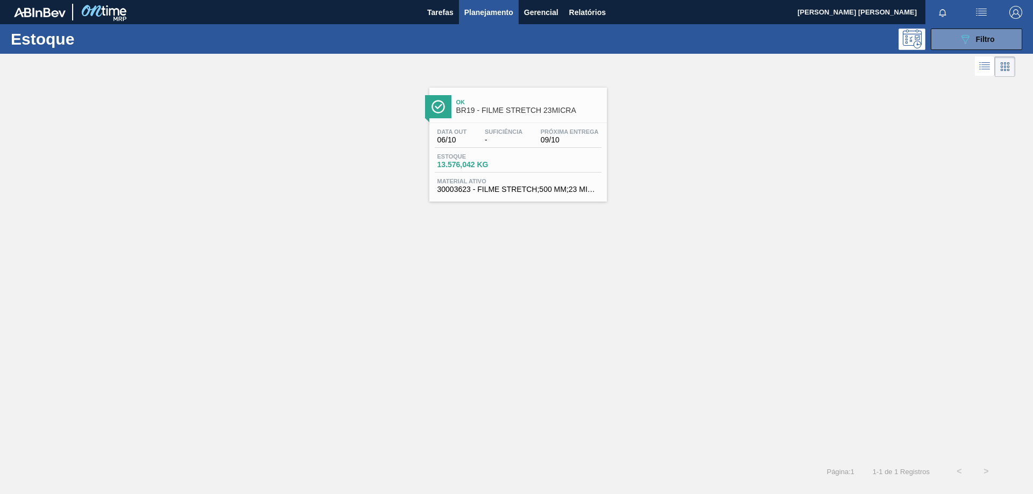
click at [501, 142] on span "-" at bounding box center [504, 140] width 38 height 8
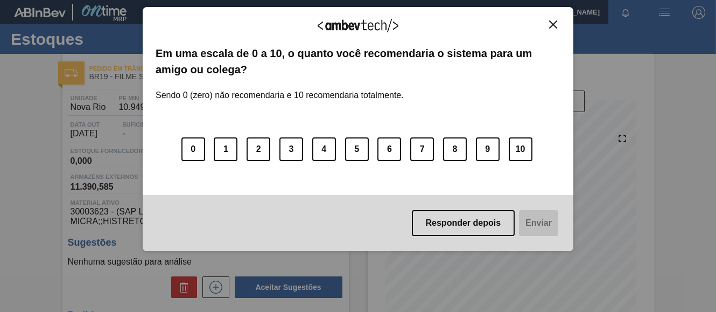
click at [555, 24] on img "Close" at bounding box center [553, 24] width 8 height 8
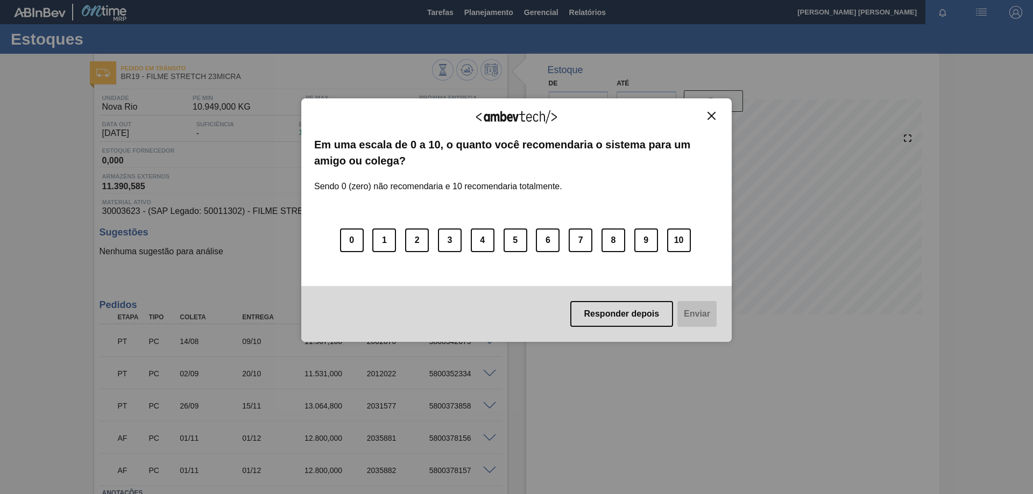
click at [712, 117] on img "Close" at bounding box center [712, 116] width 8 height 8
